Goal: Transaction & Acquisition: Book appointment/travel/reservation

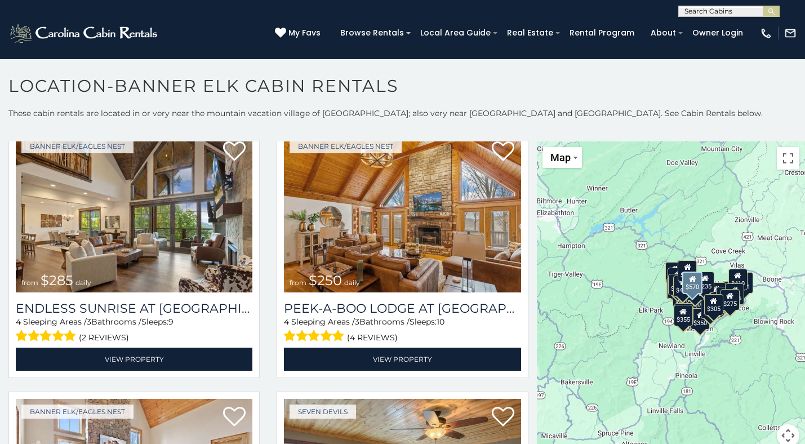
scroll to position [3228, 0]
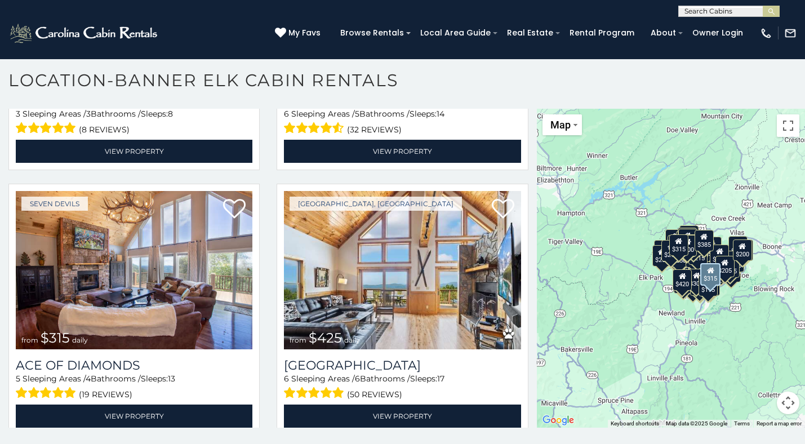
scroll to position [7666, 0]
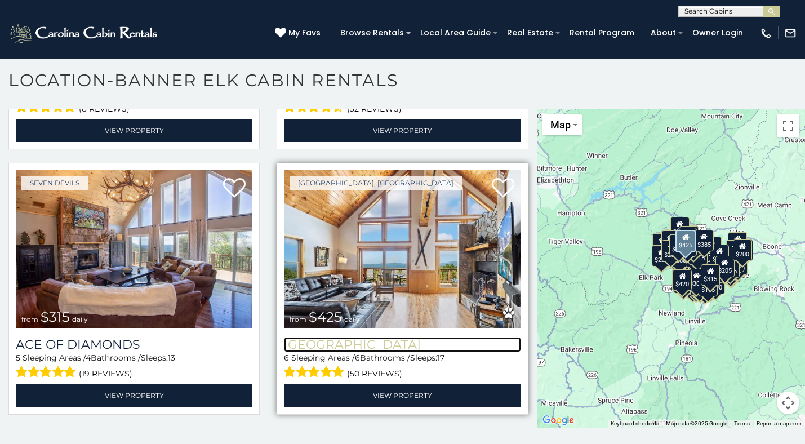
click at [376, 340] on h3 "Pinecone Manor" at bounding box center [402, 344] width 237 height 15
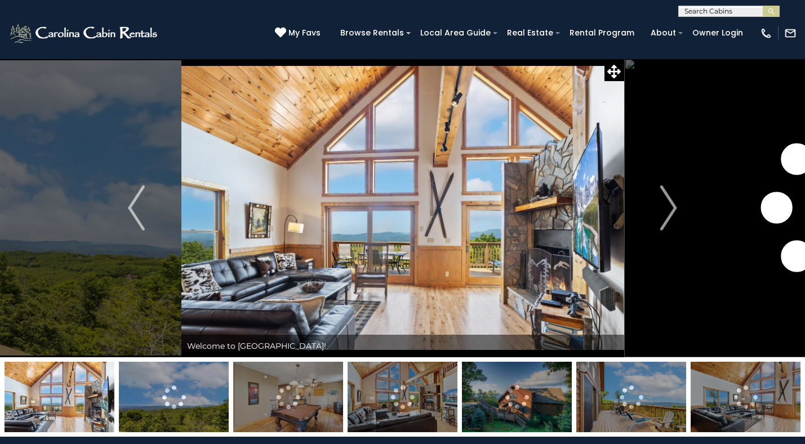
click at [411, 393] on img at bounding box center [403, 397] width 110 height 70
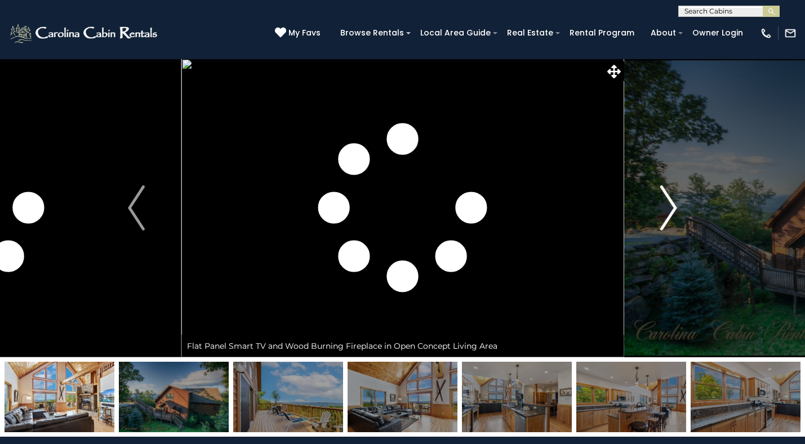
click at [663, 215] on img "Next" at bounding box center [669, 207] width 17 height 45
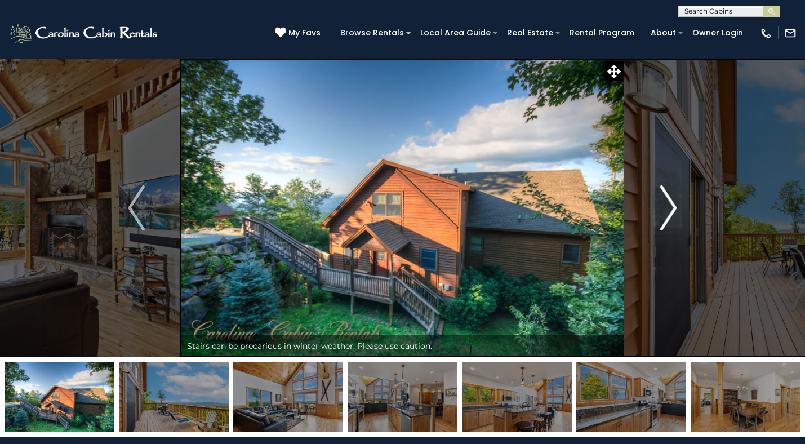
click at [664, 215] on img "Next" at bounding box center [669, 207] width 17 height 45
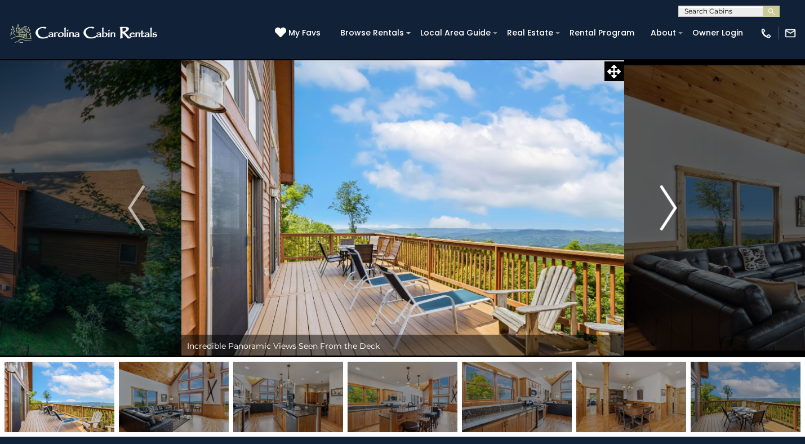
click at [664, 215] on img "Next" at bounding box center [669, 207] width 17 height 45
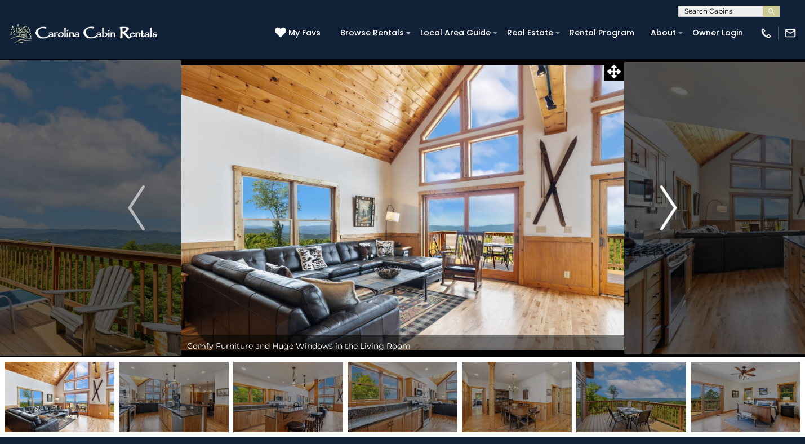
click at [664, 215] on img "Next" at bounding box center [669, 207] width 17 height 45
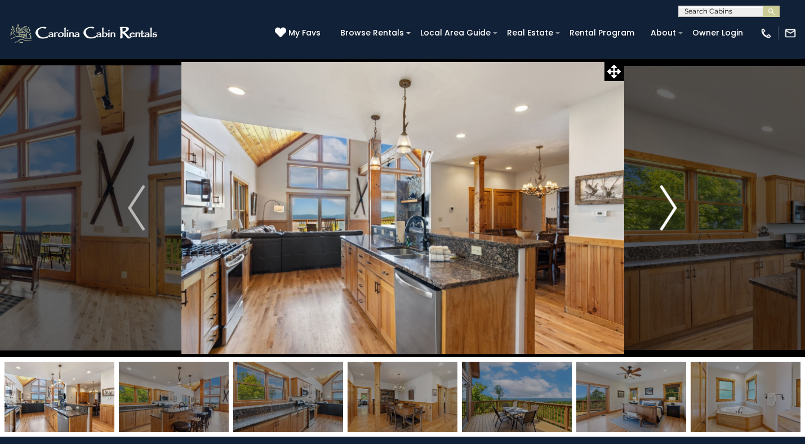
click at [664, 215] on img "Next" at bounding box center [669, 207] width 17 height 45
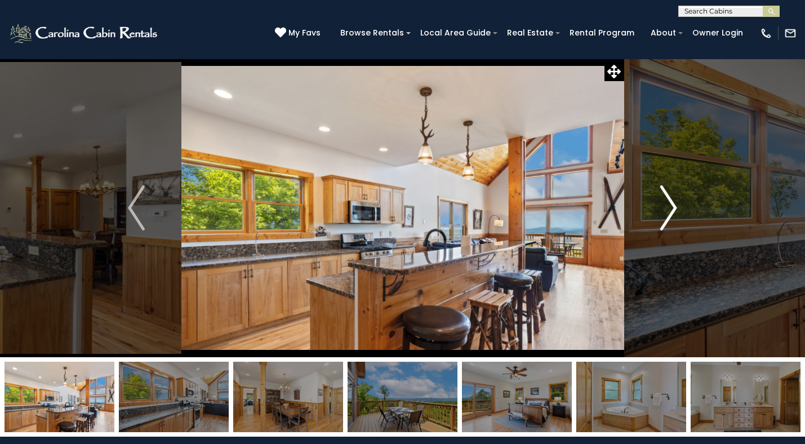
click at [664, 215] on img "Next" at bounding box center [669, 207] width 17 height 45
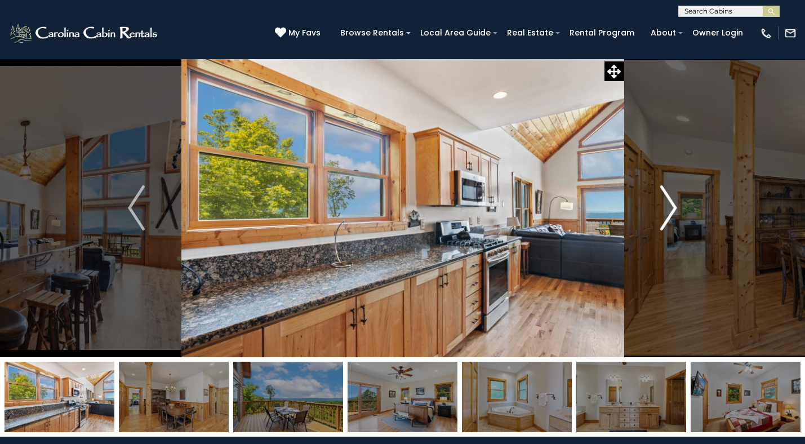
click at [664, 215] on img "Next" at bounding box center [669, 207] width 17 height 45
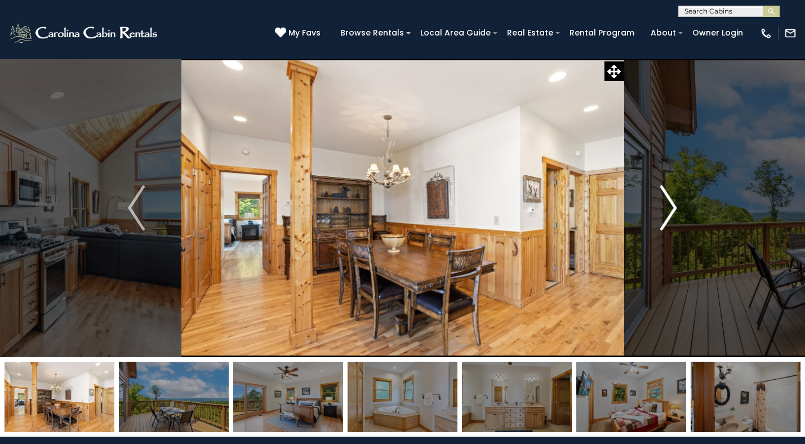
click at [664, 215] on img "Next" at bounding box center [669, 207] width 17 height 45
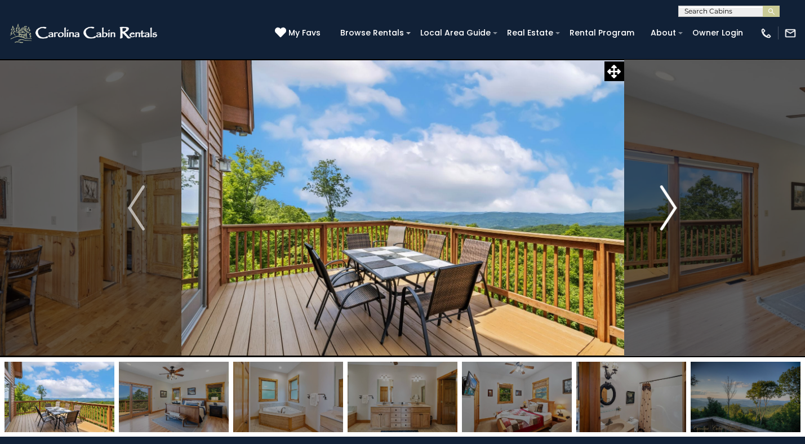
click at [664, 215] on img "Next" at bounding box center [669, 207] width 17 height 45
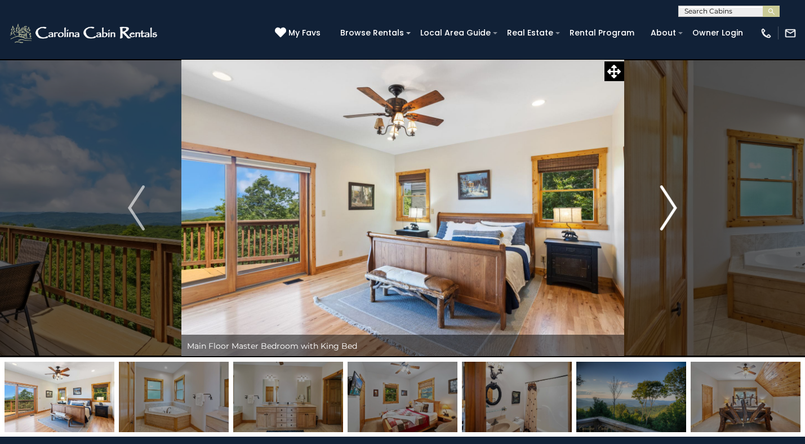
click at [664, 215] on img "Next" at bounding box center [669, 207] width 17 height 45
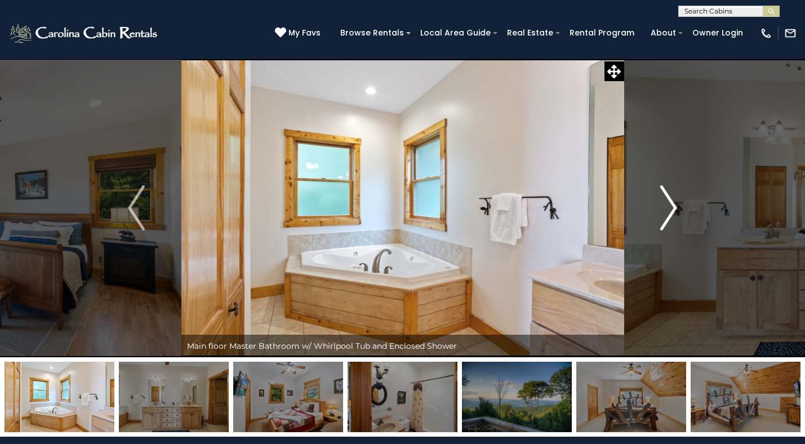
click at [664, 215] on img "Next" at bounding box center [669, 207] width 17 height 45
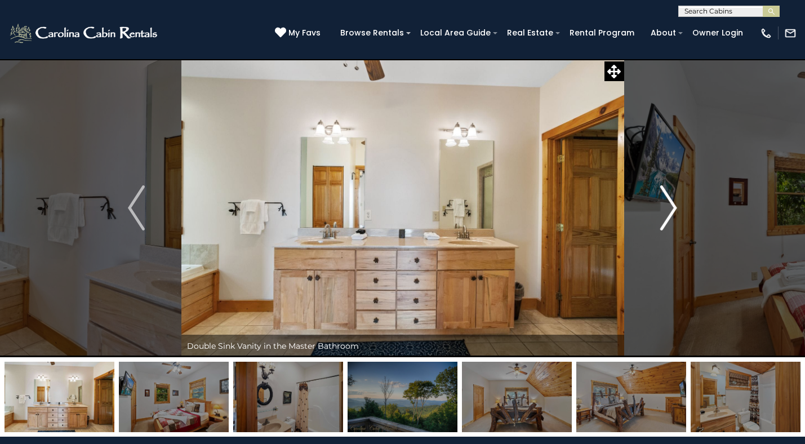
click at [664, 215] on img "Next" at bounding box center [669, 207] width 17 height 45
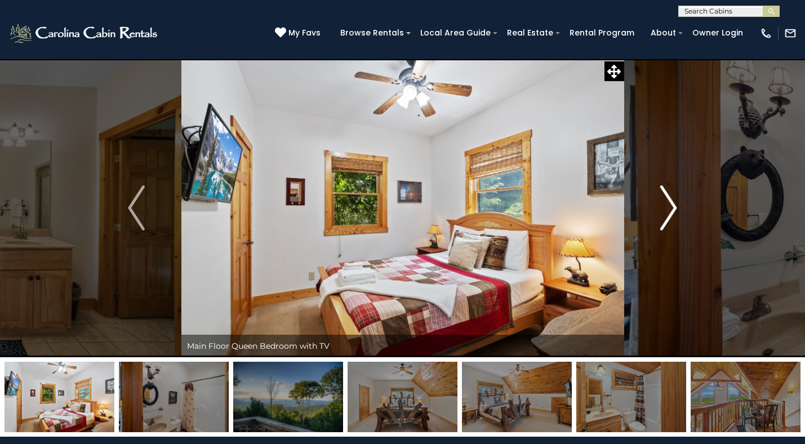
click at [664, 215] on img "Next" at bounding box center [669, 207] width 17 height 45
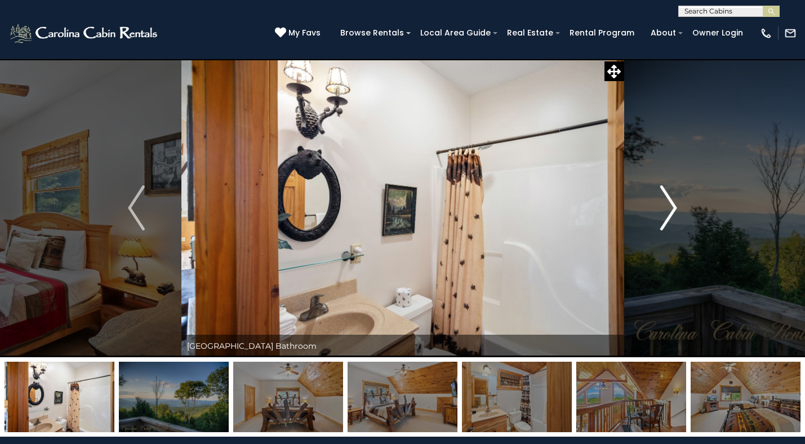
click at [664, 215] on img "Next" at bounding box center [669, 207] width 17 height 45
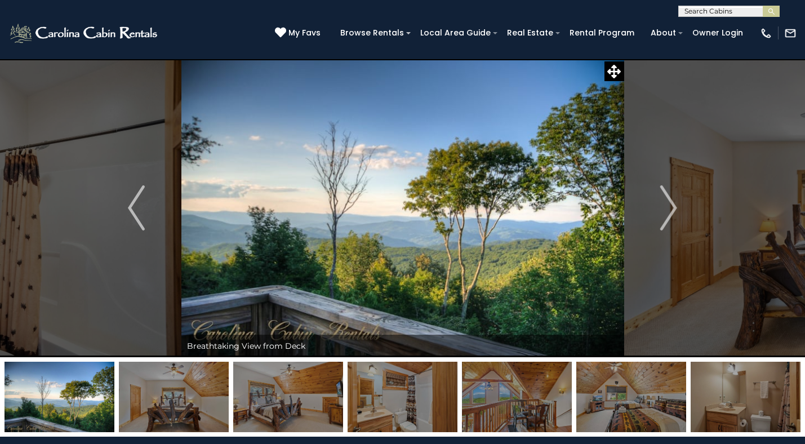
click at [632, 49] on div "(828) 295-6000 My Favs Browse Rentals Local Area Guide Activities & Attractions…" at bounding box center [402, 38] width 805 height 42
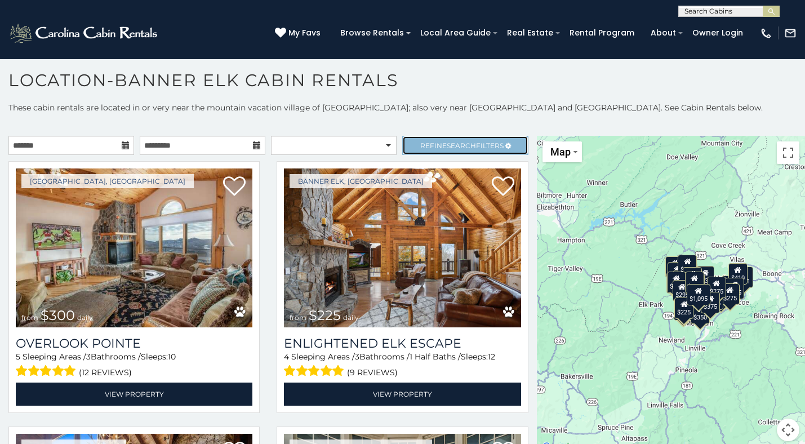
click at [424, 154] on link "Refine Search Filters" at bounding box center [465, 145] width 126 height 19
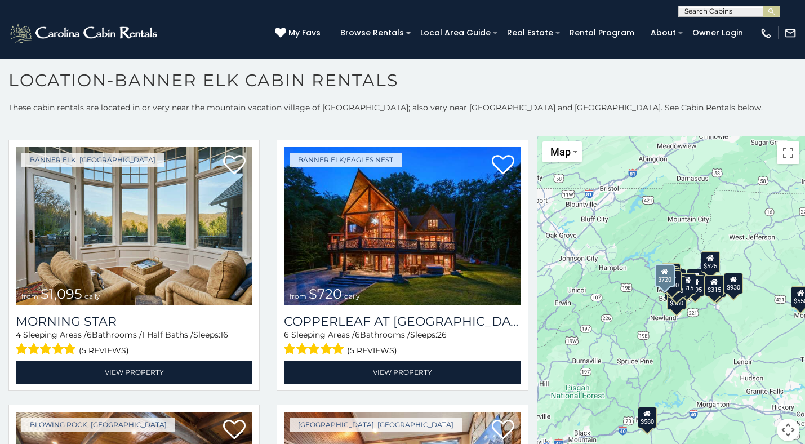
scroll to position [889, 0]
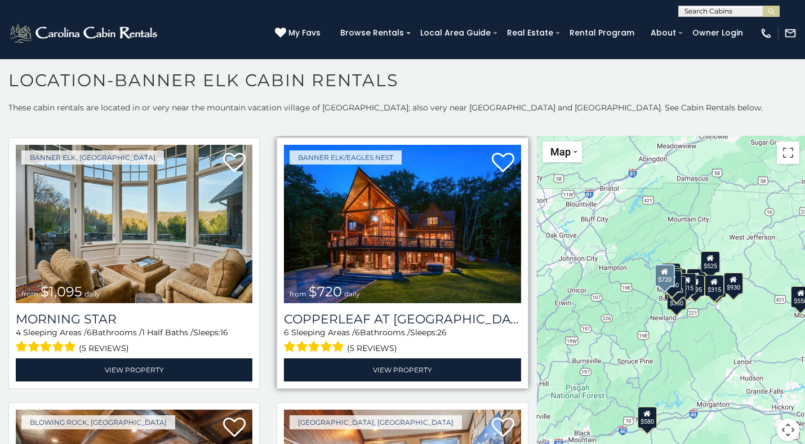
click at [424, 263] on img at bounding box center [402, 224] width 237 height 159
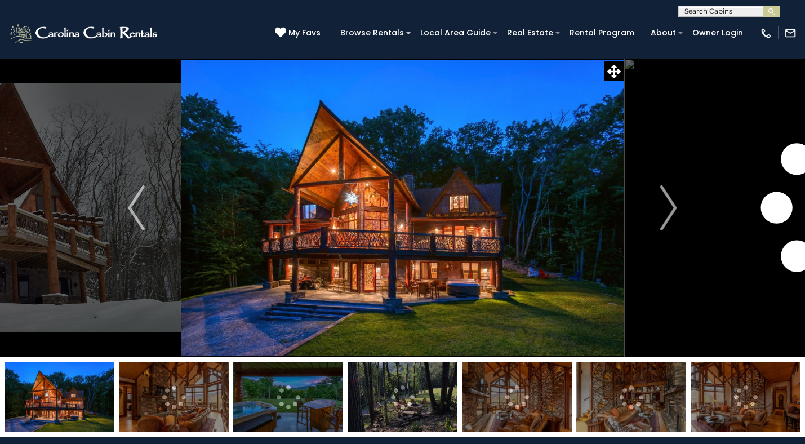
click at [515, 411] on img at bounding box center [517, 397] width 110 height 70
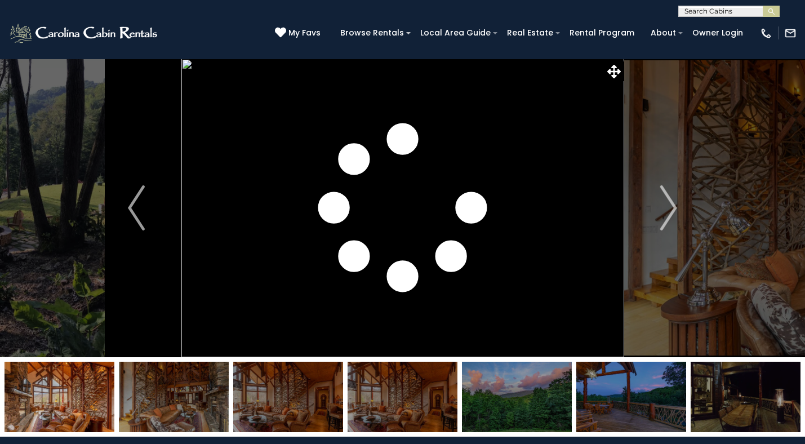
click at [415, 382] on img at bounding box center [403, 397] width 110 height 70
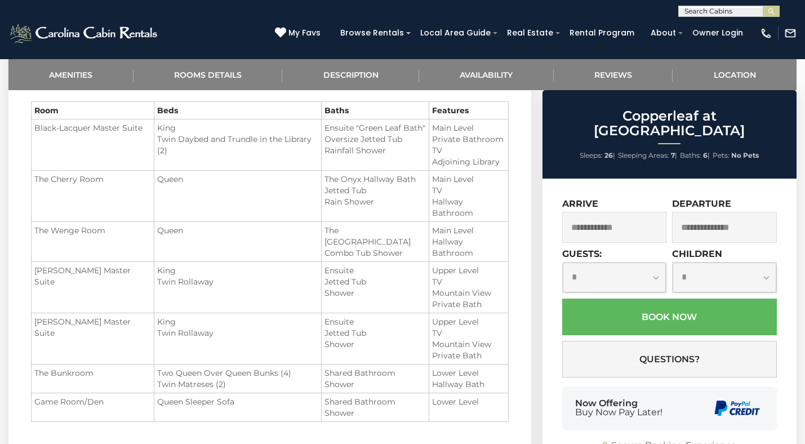
scroll to position [870, 0]
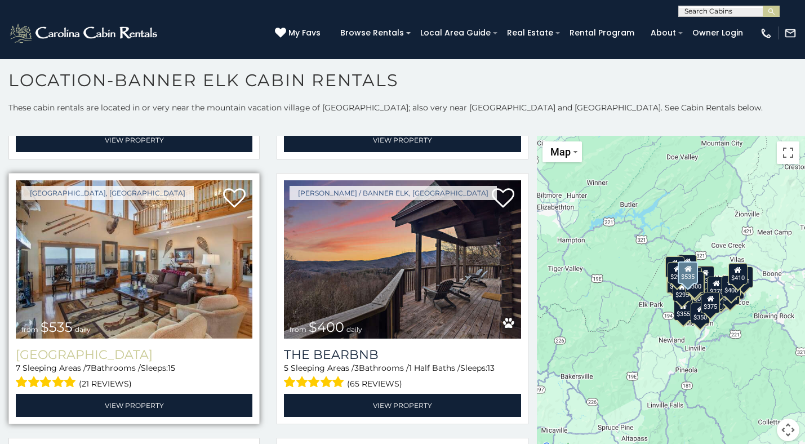
scroll to position [1579, 0]
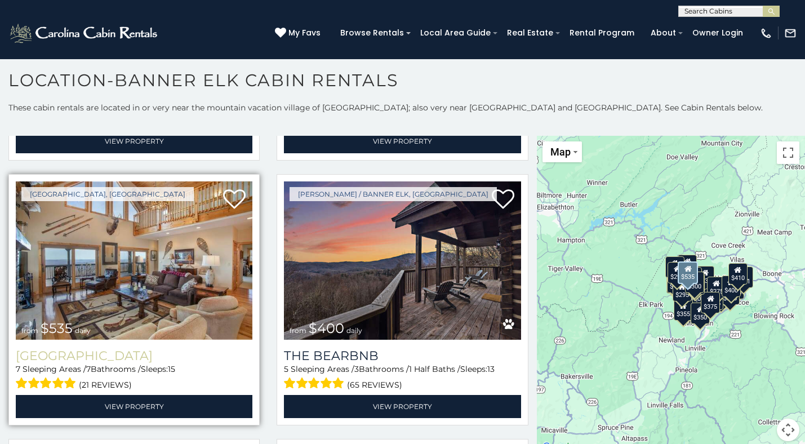
click at [166, 266] on img at bounding box center [134, 260] width 237 height 159
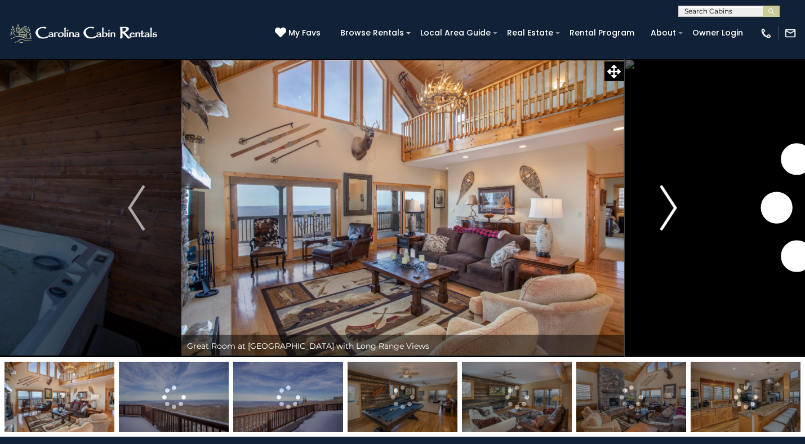
click at [665, 220] on img "Next" at bounding box center [669, 207] width 17 height 45
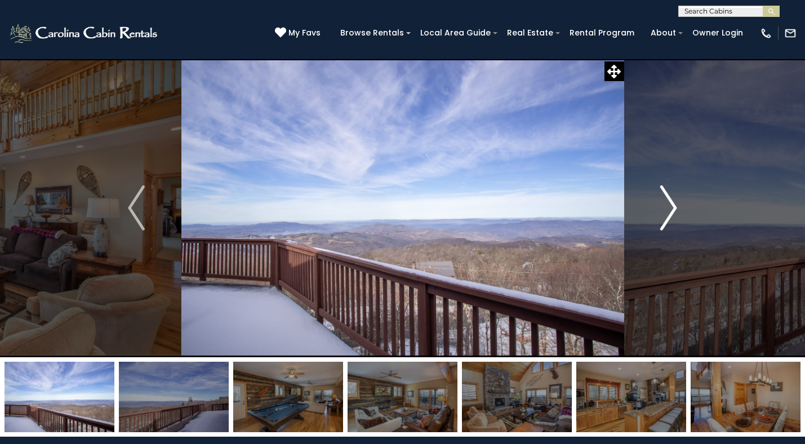
click at [665, 220] on img "Next" at bounding box center [669, 207] width 17 height 45
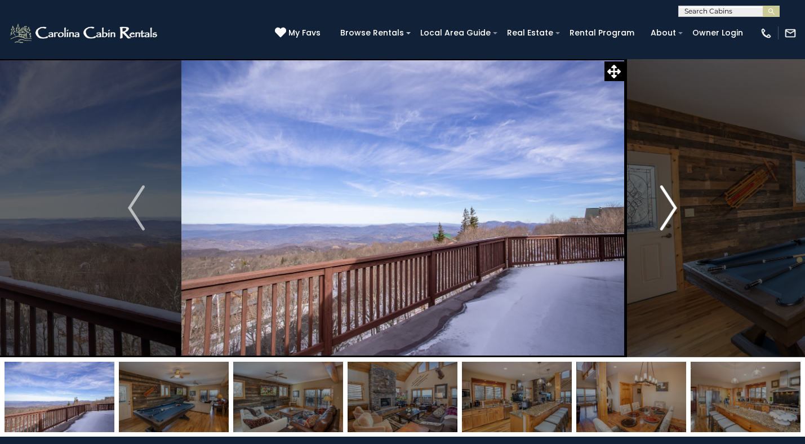
click at [665, 220] on img "Next" at bounding box center [669, 207] width 17 height 45
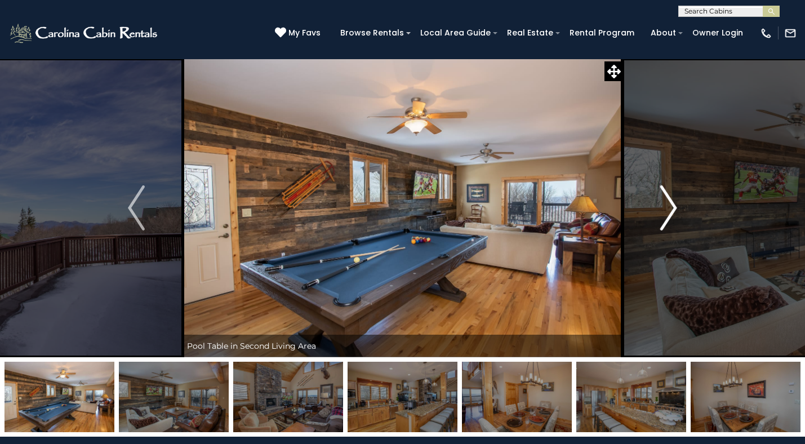
click at [665, 220] on img "Next" at bounding box center [669, 207] width 17 height 45
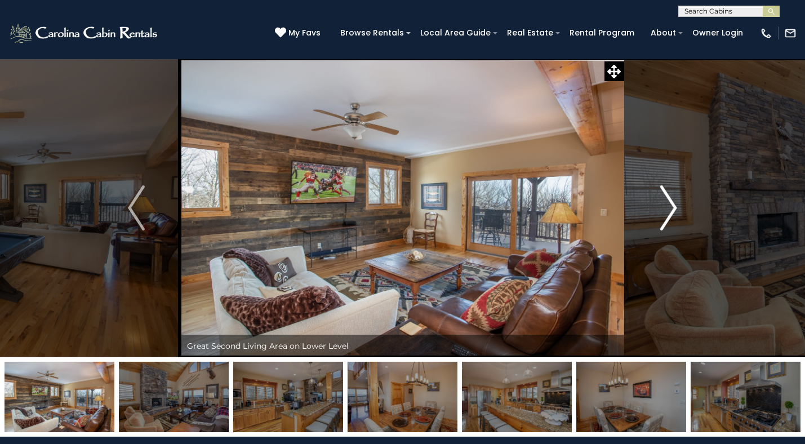
click at [665, 220] on img "Next" at bounding box center [669, 207] width 17 height 45
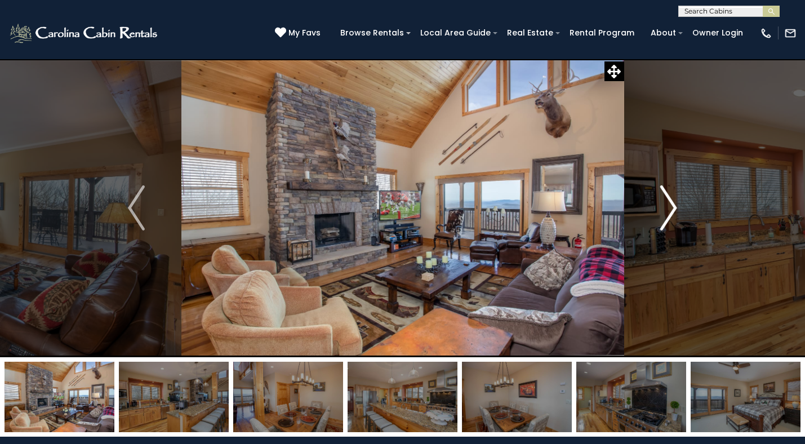
click at [665, 220] on img "Next" at bounding box center [669, 207] width 17 height 45
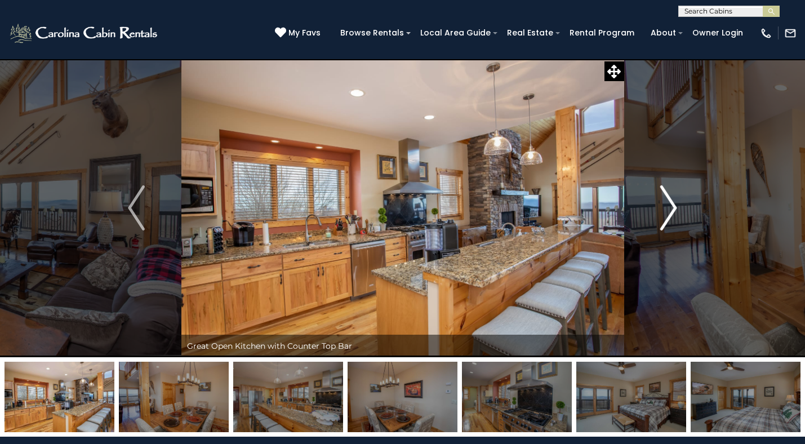
click at [665, 220] on img "Next" at bounding box center [669, 207] width 17 height 45
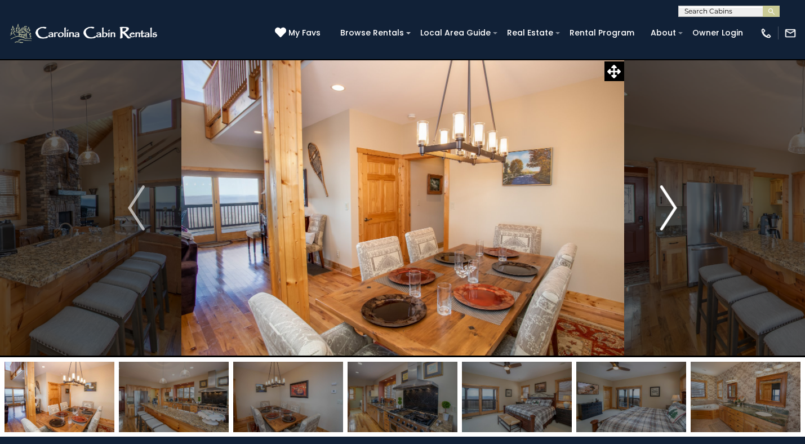
click at [665, 220] on img "Next" at bounding box center [669, 207] width 17 height 45
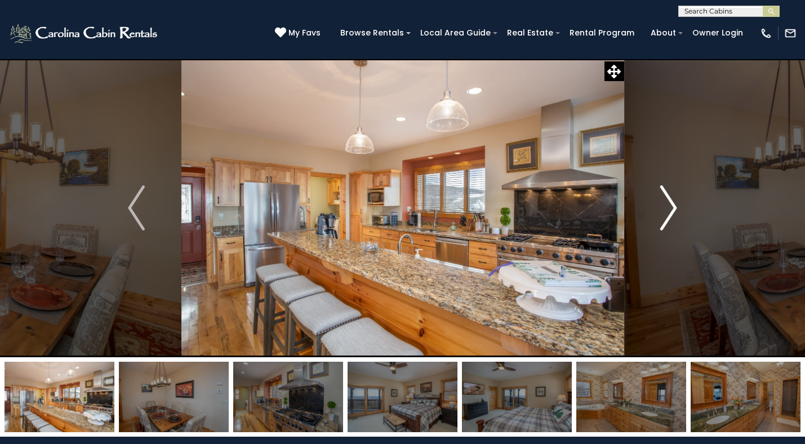
click at [657, 208] on button "Next" at bounding box center [669, 208] width 90 height 299
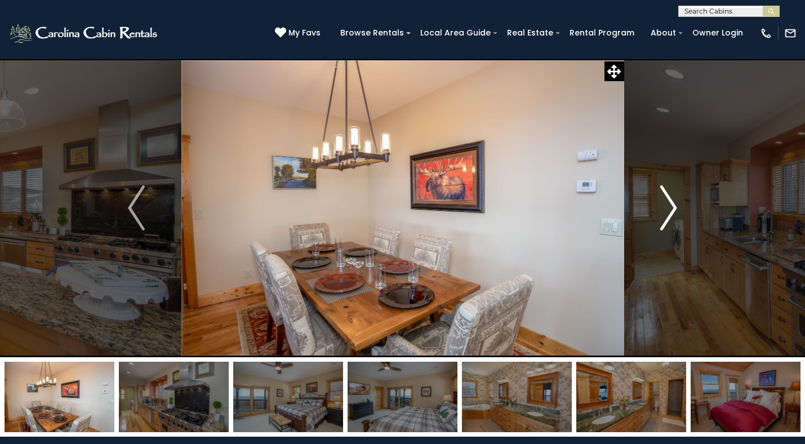
click at [657, 208] on button "Next" at bounding box center [669, 208] width 90 height 299
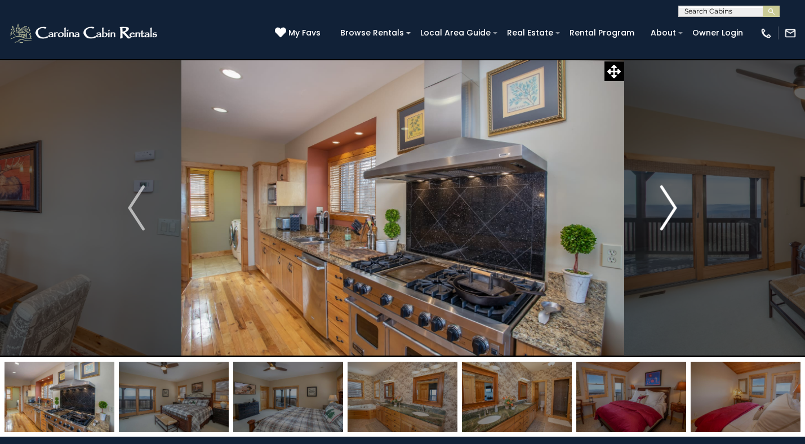
click at [657, 208] on button "Next" at bounding box center [669, 208] width 90 height 299
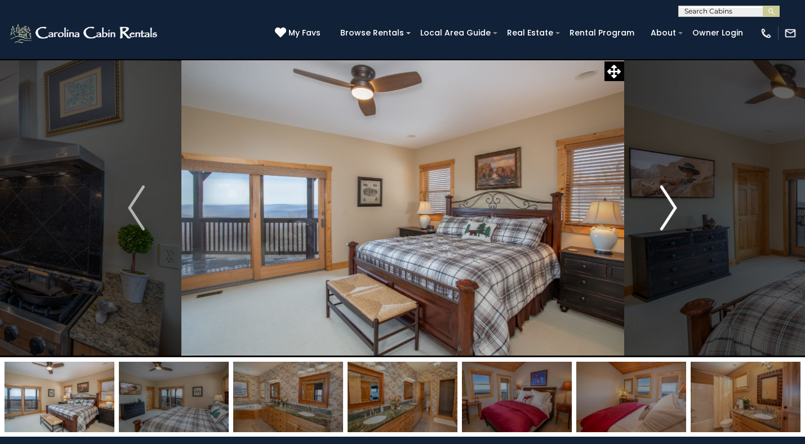
click at [657, 208] on button "Next" at bounding box center [669, 208] width 90 height 299
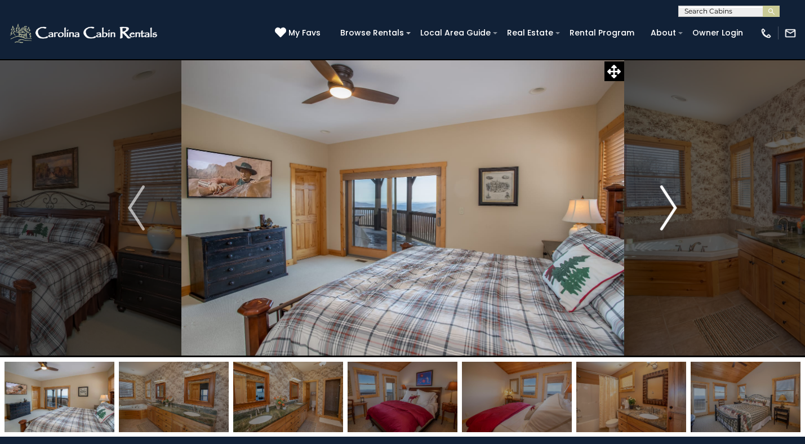
click at [657, 208] on button "Next" at bounding box center [669, 208] width 90 height 299
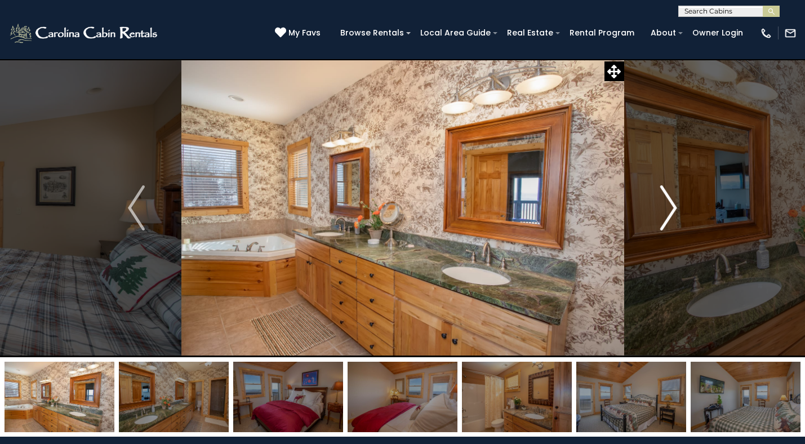
click at [657, 208] on button "Next" at bounding box center [669, 208] width 90 height 299
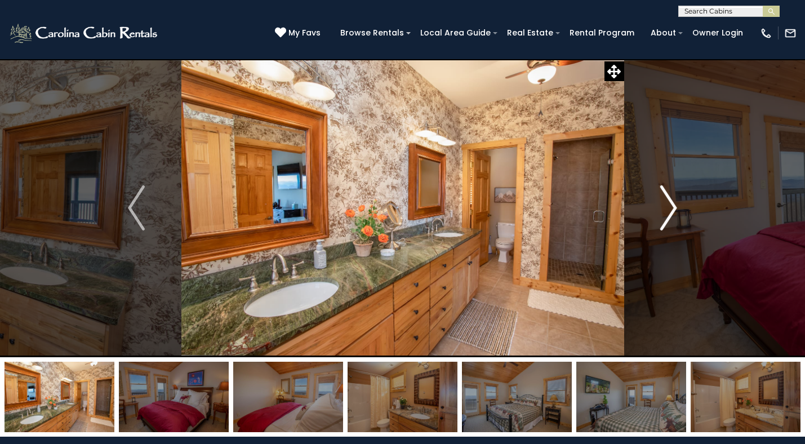
click at [657, 208] on button "Next" at bounding box center [669, 208] width 90 height 299
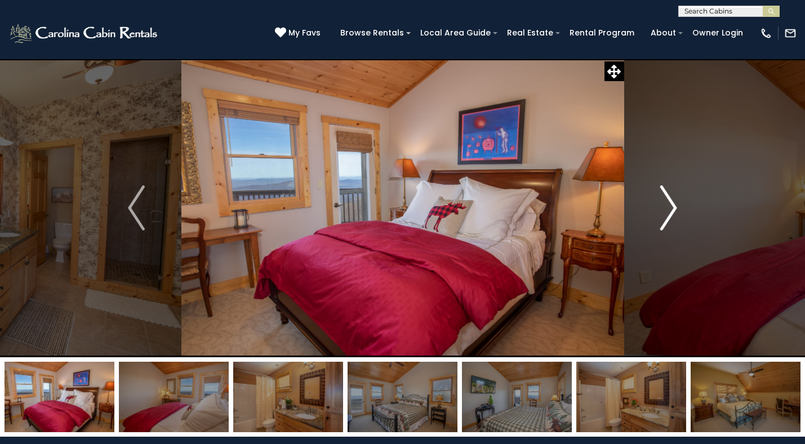
click at [657, 208] on button "Next" at bounding box center [669, 208] width 90 height 299
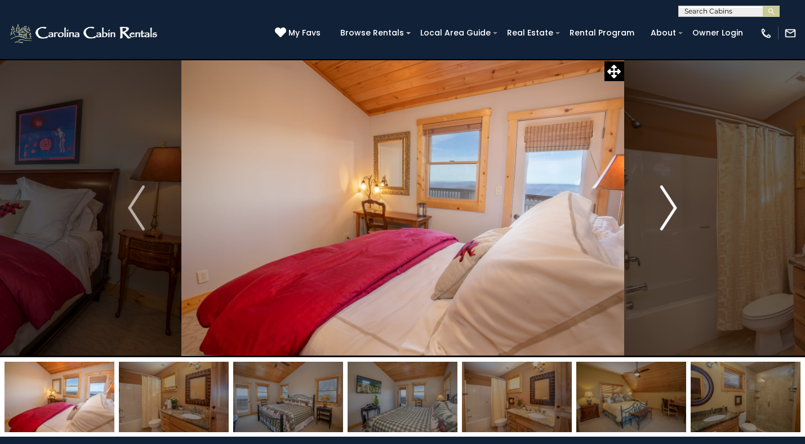
click at [667, 212] on img "Next" at bounding box center [669, 207] width 17 height 45
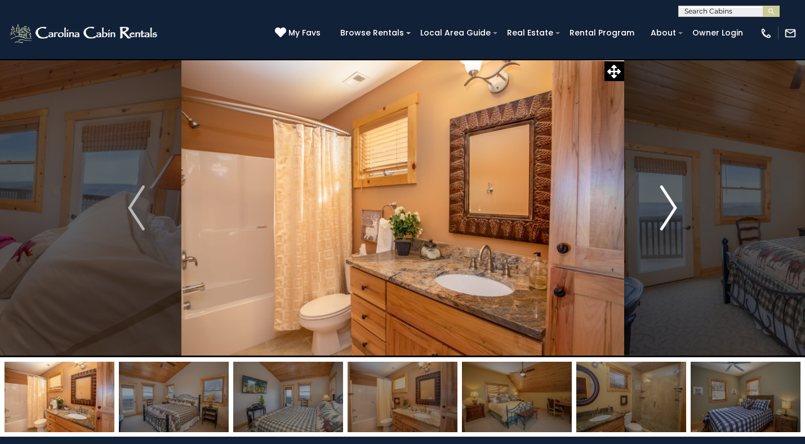
click at [667, 212] on img "Next" at bounding box center [669, 207] width 17 height 45
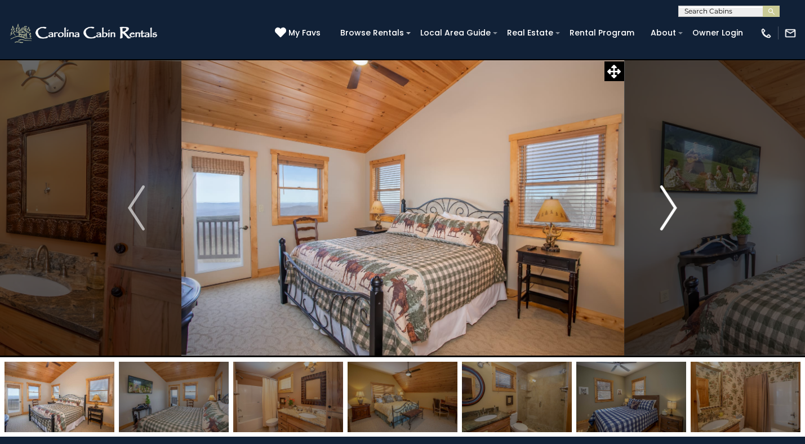
click at [667, 212] on img "Next" at bounding box center [669, 207] width 17 height 45
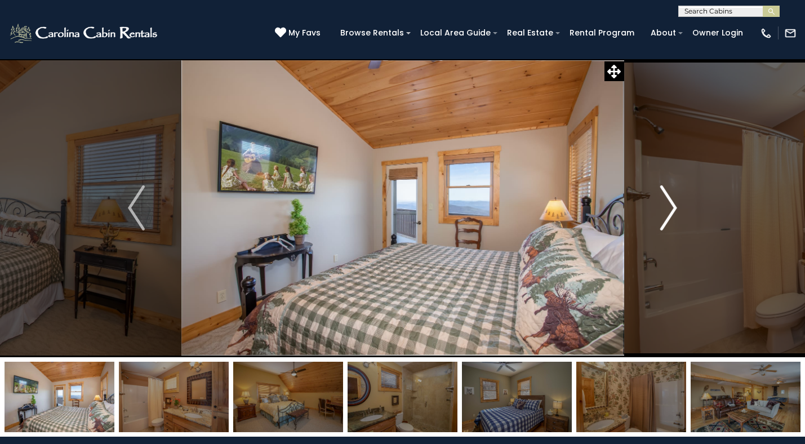
click at [667, 212] on img "Next" at bounding box center [669, 207] width 17 height 45
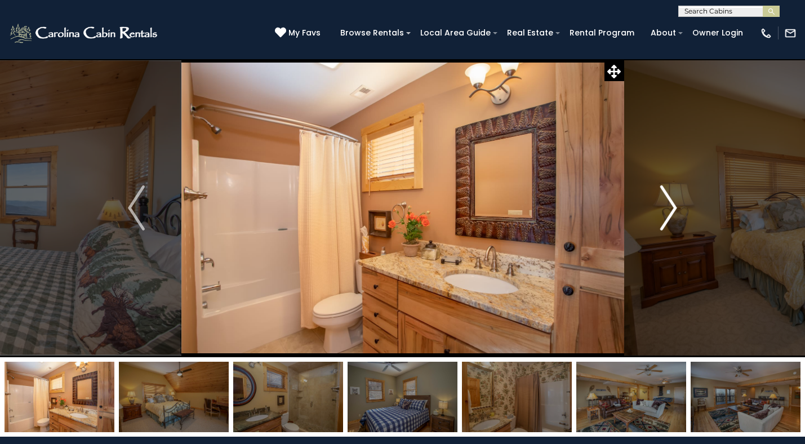
click at [667, 212] on img "Next" at bounding box center [669, 207] width 17 height 45
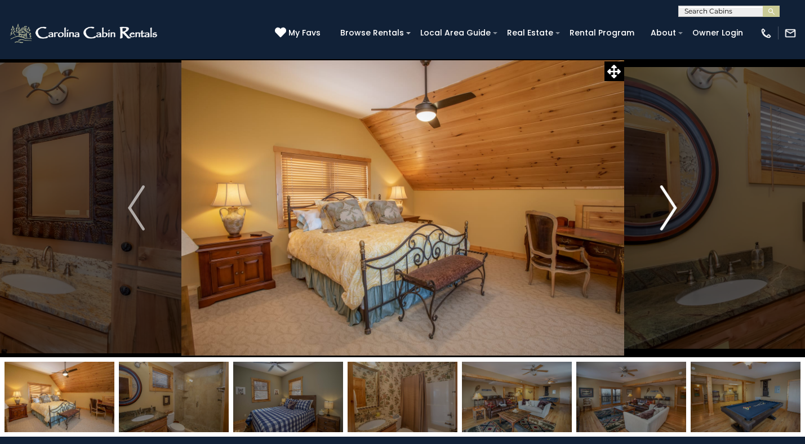
click at [667, 212] on img "Next" at bounding box center [669, 207] width 17 height 45
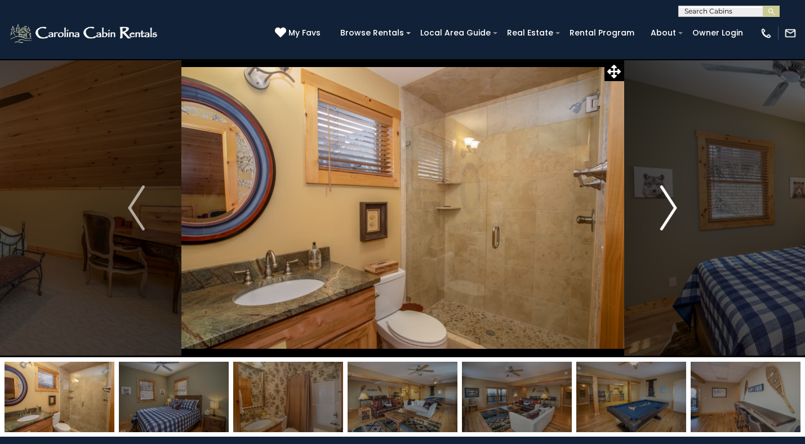
click at [667, 212] on img "Next" at bounding box center [669, 207] width 17 height 45
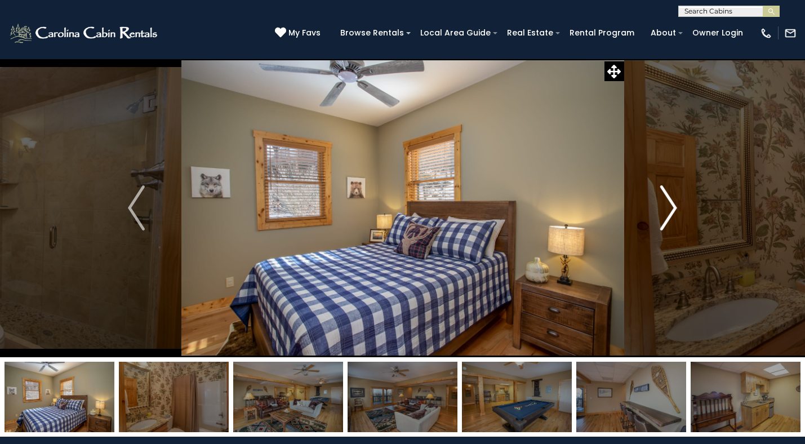
click at [667, 212] on img "Next" at bounding box center [669, 207] width 17 height 45
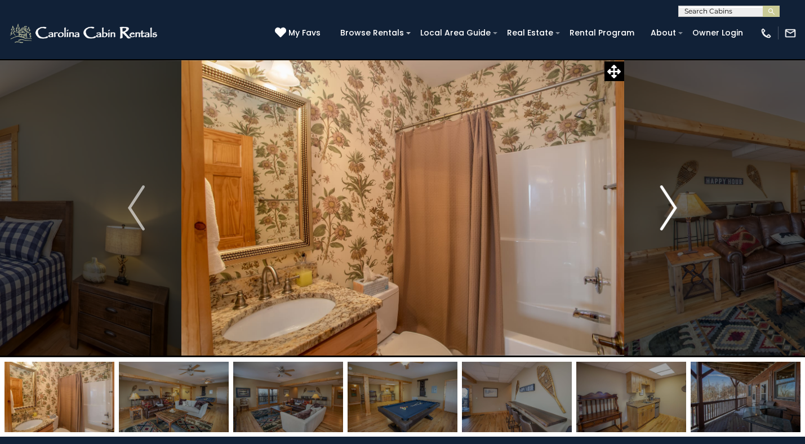
click at [667, 212] on img "Next" at bounding box center [669, 207] width 17 height 45
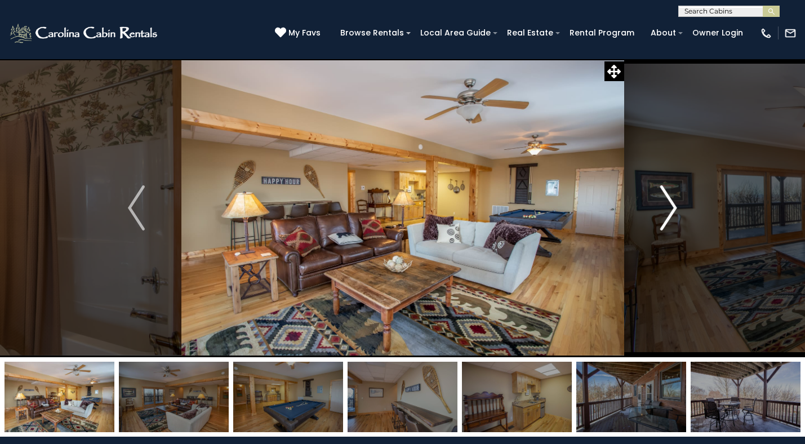
click at [667, 212] on img "Next" at bounding box center [669, 207] width 17 height 45
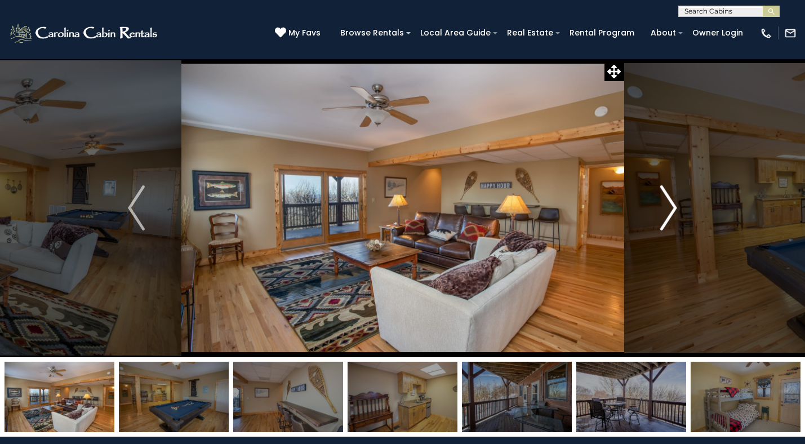
click at [667, 212] on img "Next" at bounding box center [669, 207] width 17 height 45
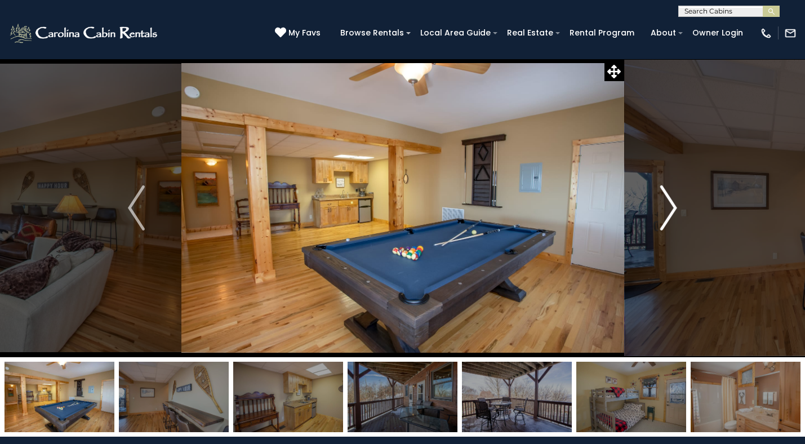
click at [667, 212] on img "Next" at bounding box center [669, 207] width 17 height 45
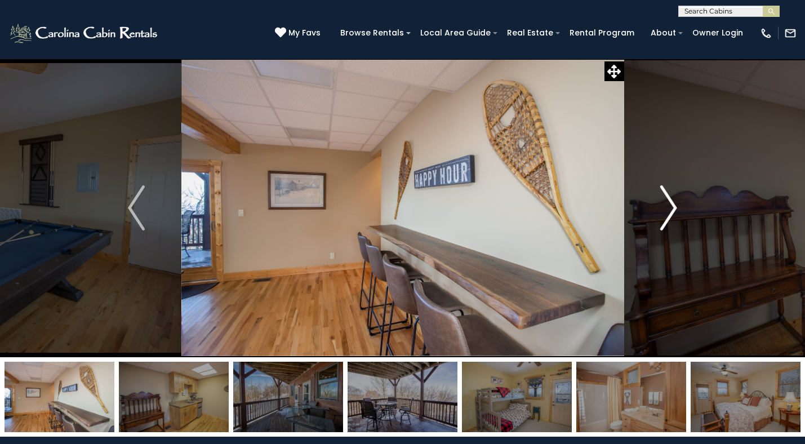
click at [667, 212] on img "Next" at bounding box center [669, 207] width 17 height 45
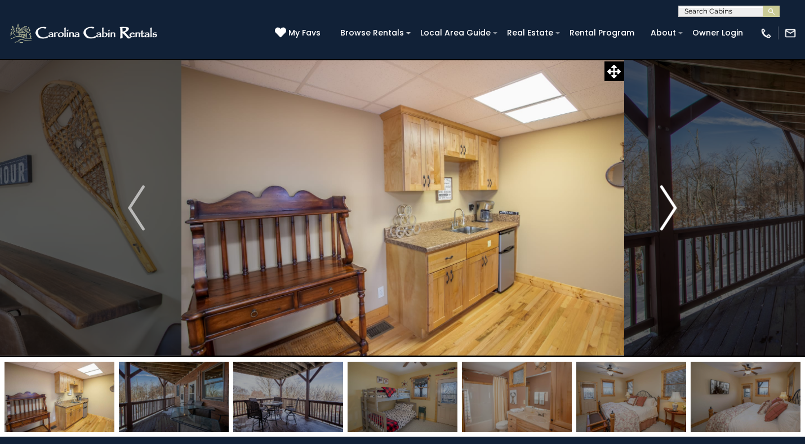
click at [667, 212] on img "Next" at bounding box center [669, 207] width 17 height 45
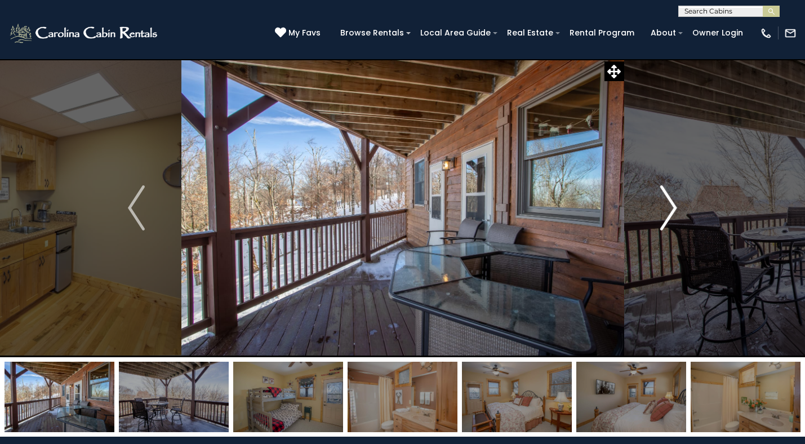
click at [667, 212] on img "Next" at bounding box center [669, 207] width 17 height 45
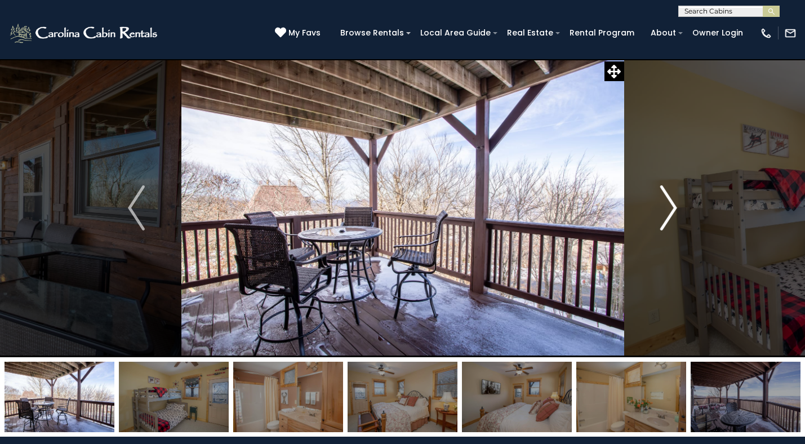
click at [667, 212] on img "Next" at bounding box center [669, 207] width 17 height 45
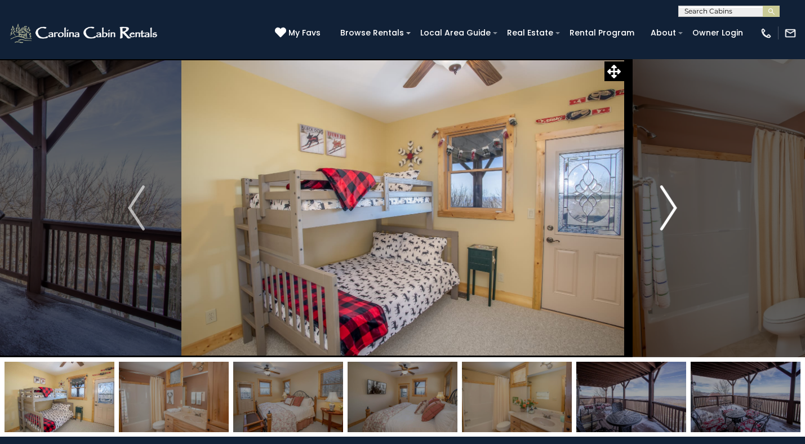
click at [667, 212] on img "Next" at bounding box center [669, 207] width 17 height 45
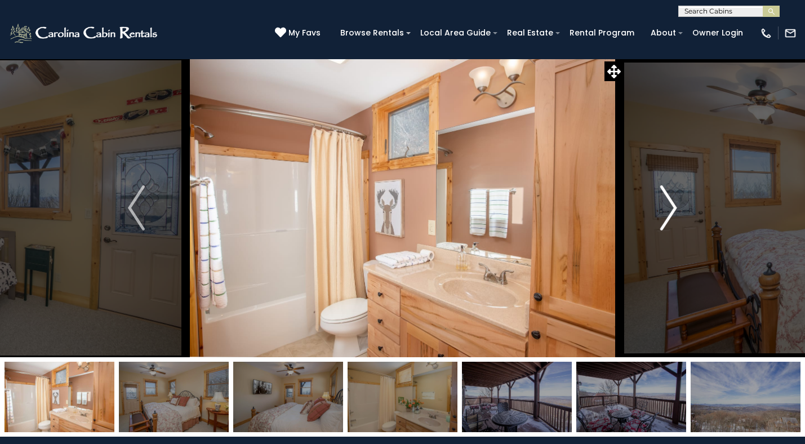
click at [667, 212] on img "Next" at bounding box center [669, 207] width 17 height 45
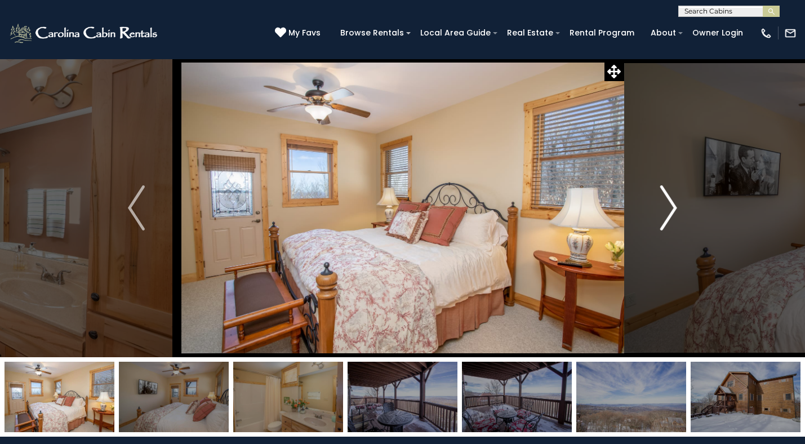
click at [667, 212] on img "Next" at bounding box center [669, 207] width 17 height 45
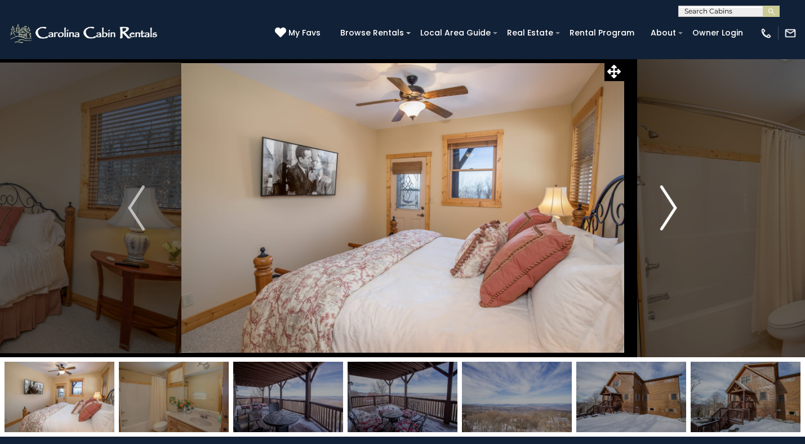
click at [667, 212] on img "Next" at bounding box center [669, 207] width 17 height 45
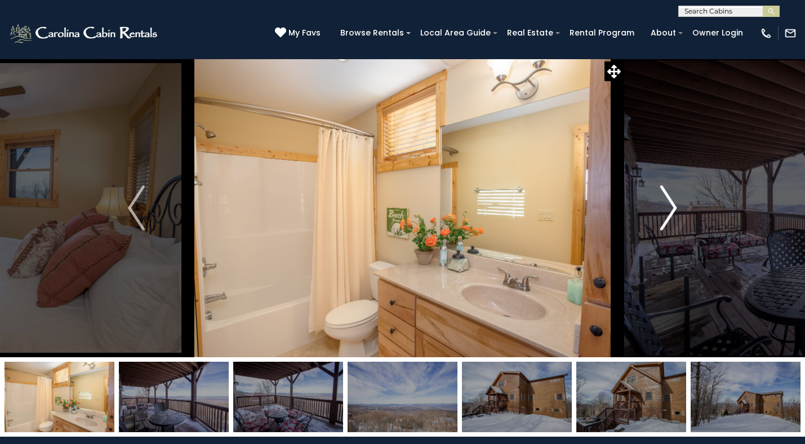
click at [667, 212] on img "Next" at bounding box center [669, 207] width 17 height 45
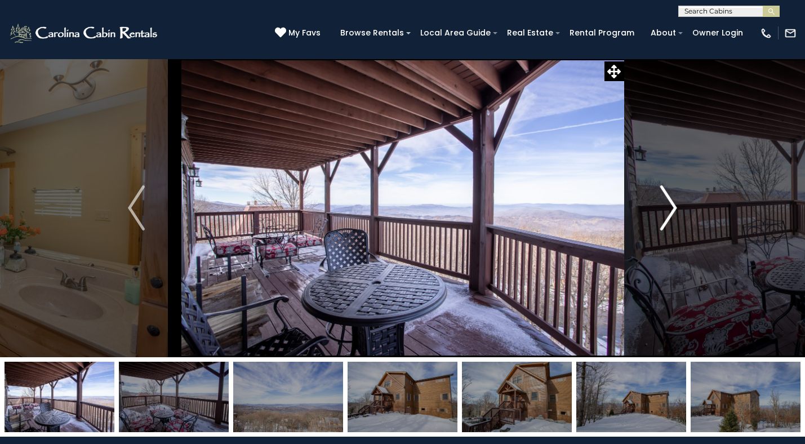
click at [667, 212] on img "Next" at bounding box center [669, 207] width 17 height 45
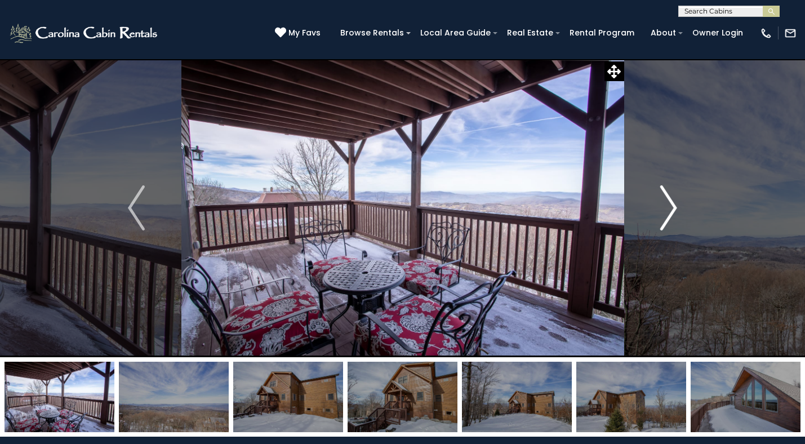
click at [667, 212] on img "Next" at bounding box center [669, 207] width 17 height 45
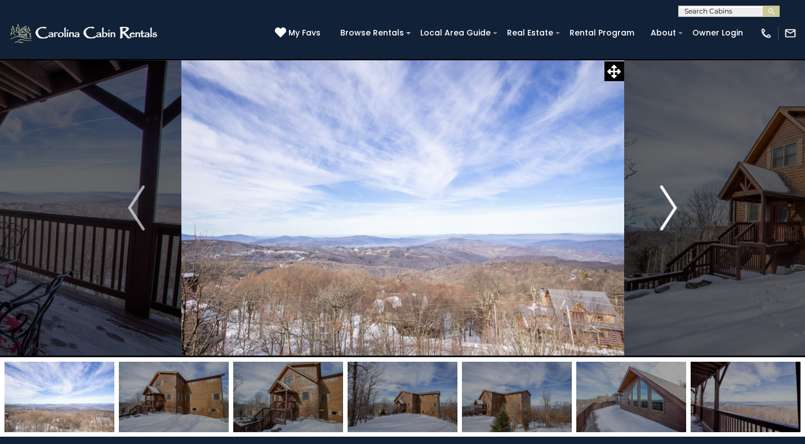
click at [667, 212] on img "Next" at bounding box center [669, 207] width 17 height 45
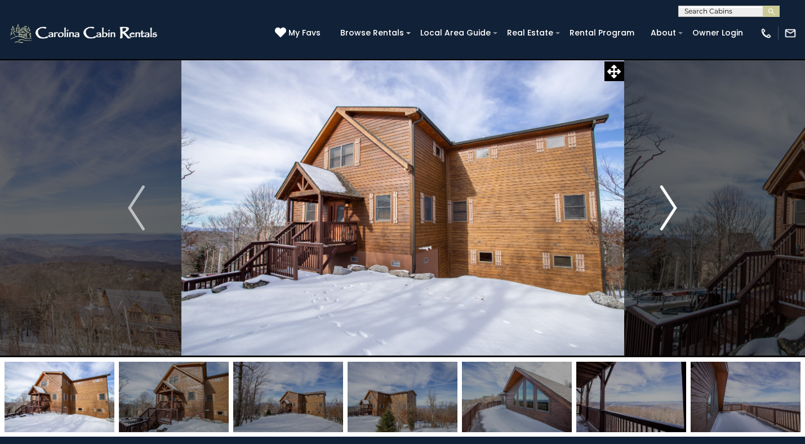
click at [667, 212] on img "Next" at bounding box center [669, 207] width 17 height 45
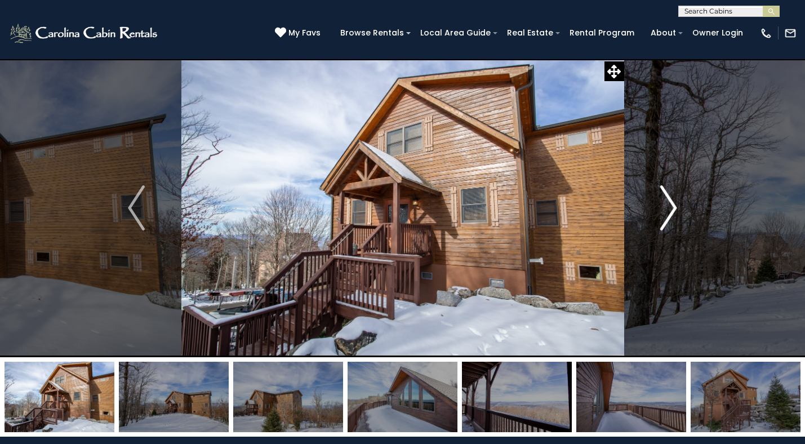
click at [667, 212] on img "Next" at bounding box center [669, 207] width 17 height 45
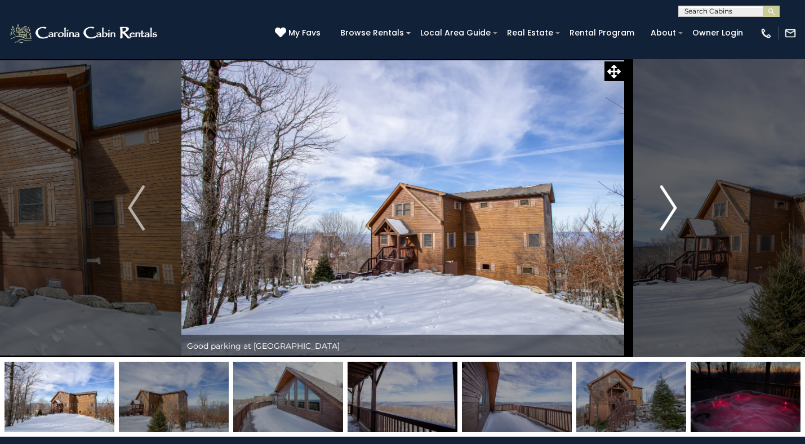
click at [667, 212] on img "Next" at bounding box center [669, 207] width 17 height 45
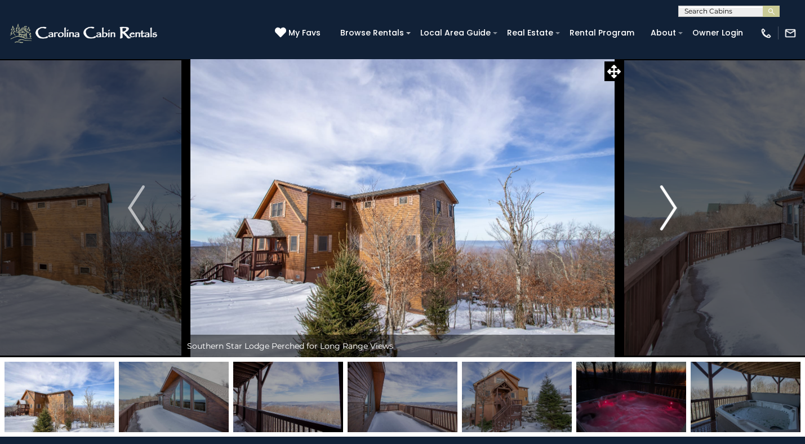
click at [667, 212] on img "Next" at bounding box center [669, 207] width 17 height 45
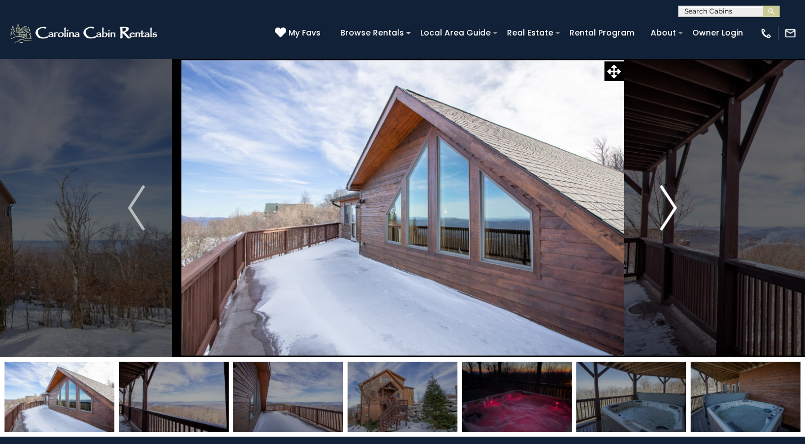
click at [667, 212] on img "Next" at bounding box center [669, 207] width 17 height 45
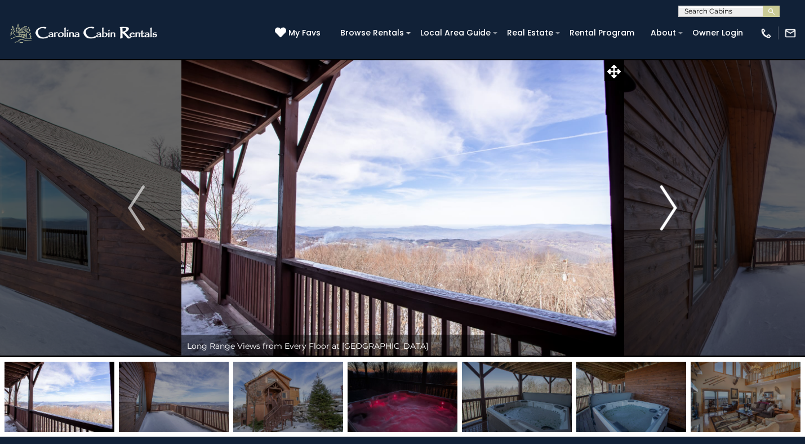
click at [667, 212] on img "Next" at bounding box center [669, 207] width 17 height 45
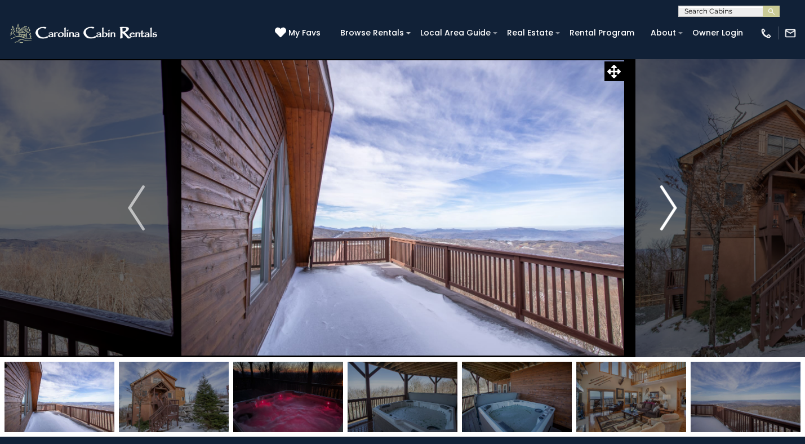
click at [667, 212] on img "Next" at bounding box center [669, 207] width 17 height 45
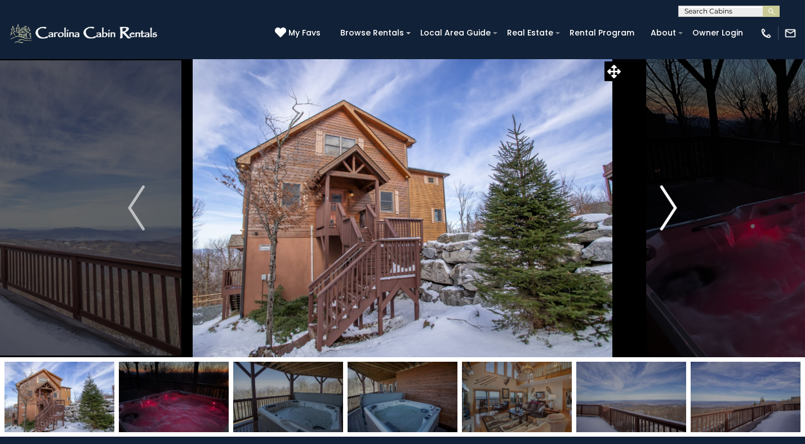
click at [667, 212] on img "Next" at bounding box center [669, 207] width 17 height 45
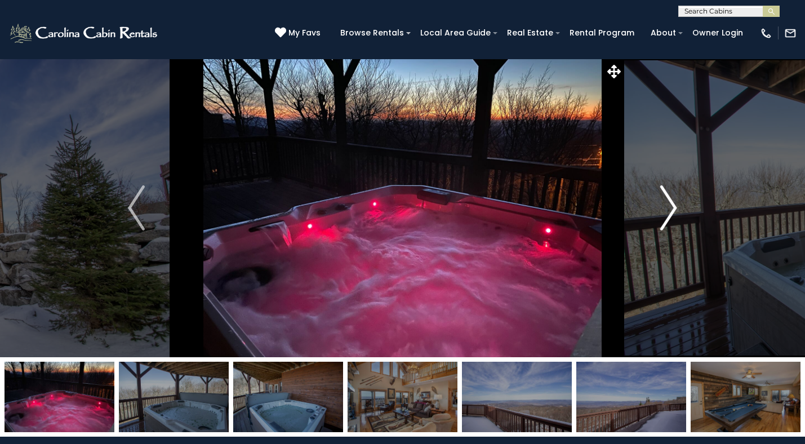
click at [667, 212] on img "Next" at bounding box center [669, 207] width 17 height 45
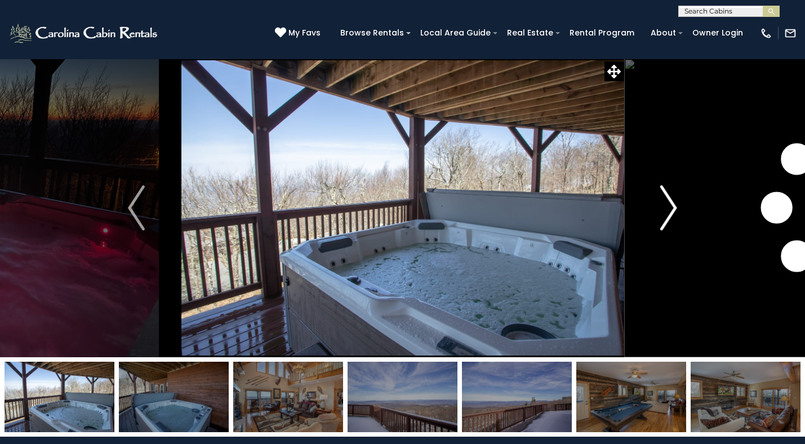
click at [667, 212] on img "Next" at bounding box center [669, 207] width 17 height 45
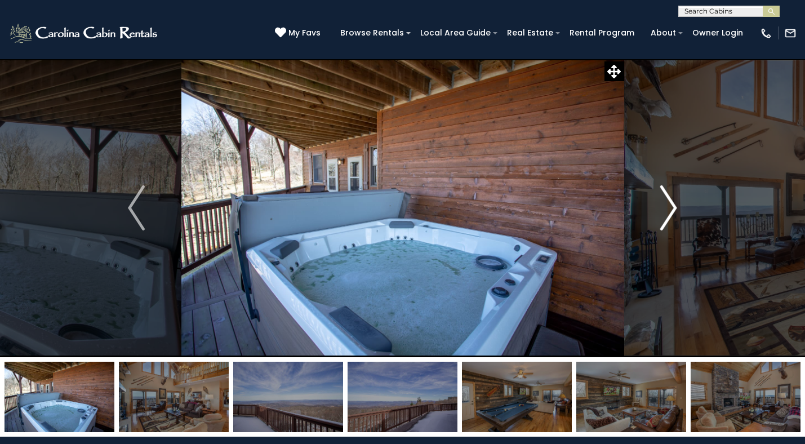
click at [667, 212] on img "Next" at bounding box center [669, 207] width 17 height 45
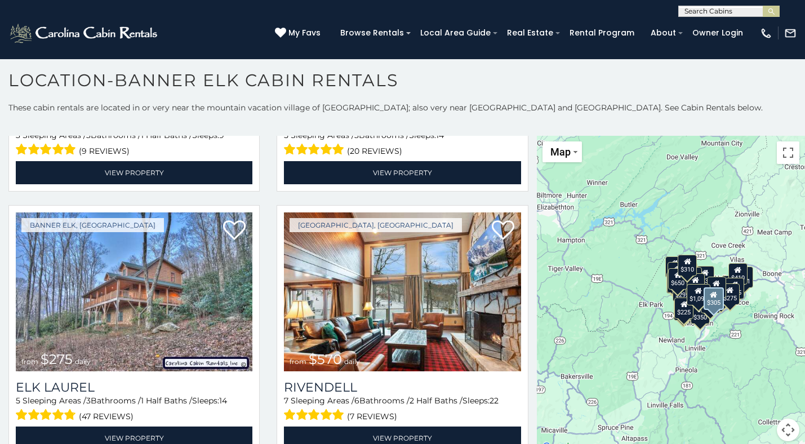
scroll to position [3686, 0]
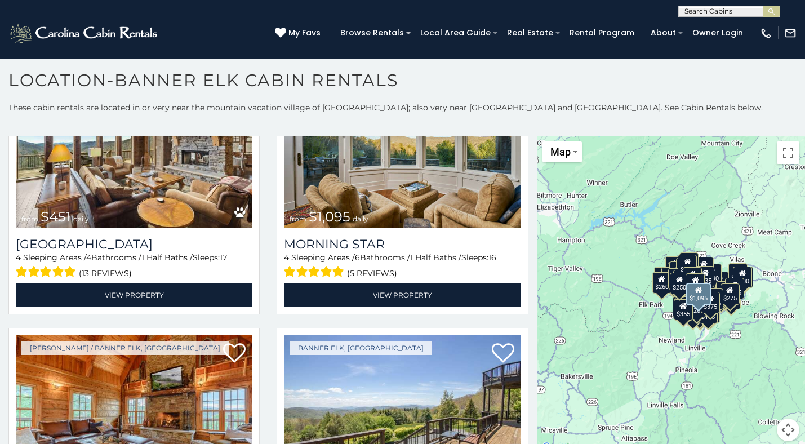
scroll to position [389, 0]
